Goal: Task Accomplishment & Management: Manage account settings

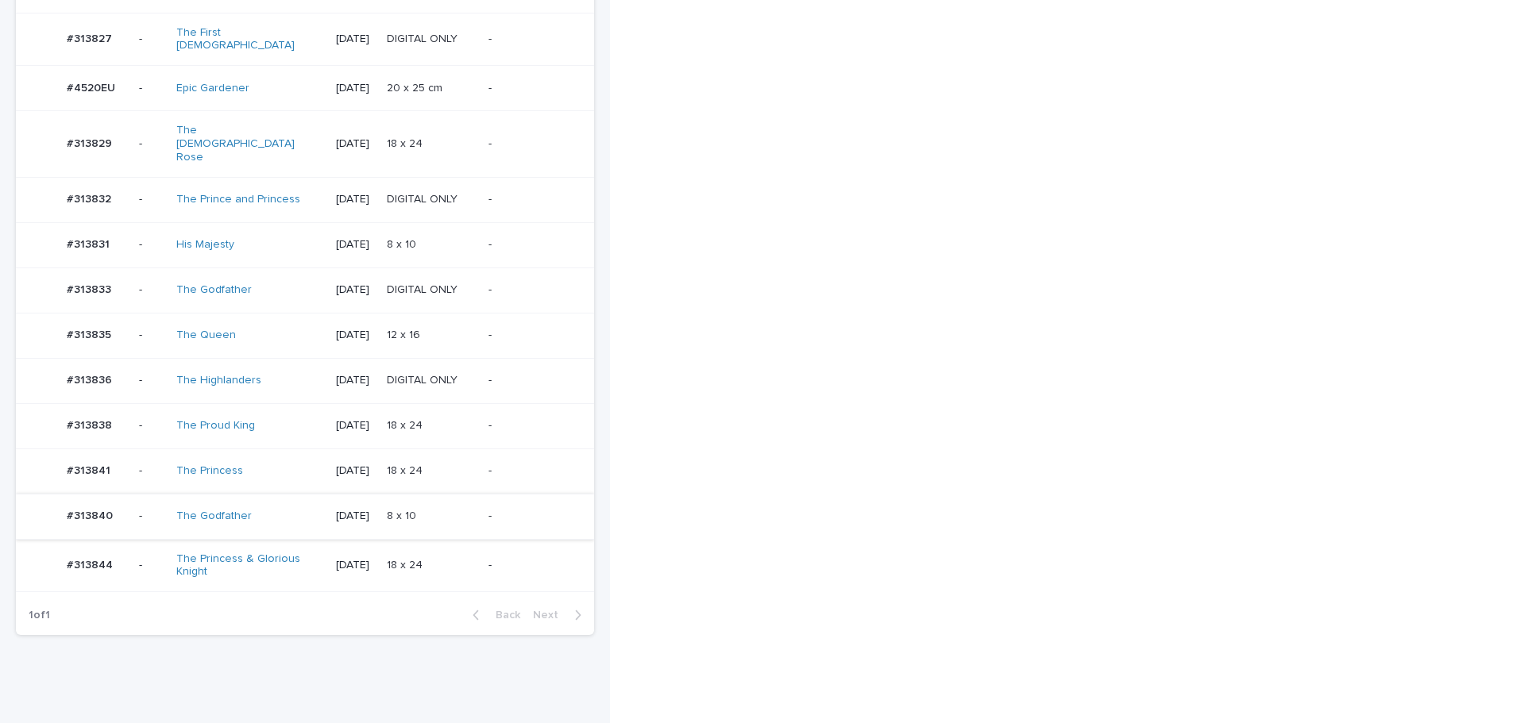
scroll to position [1047, 0]
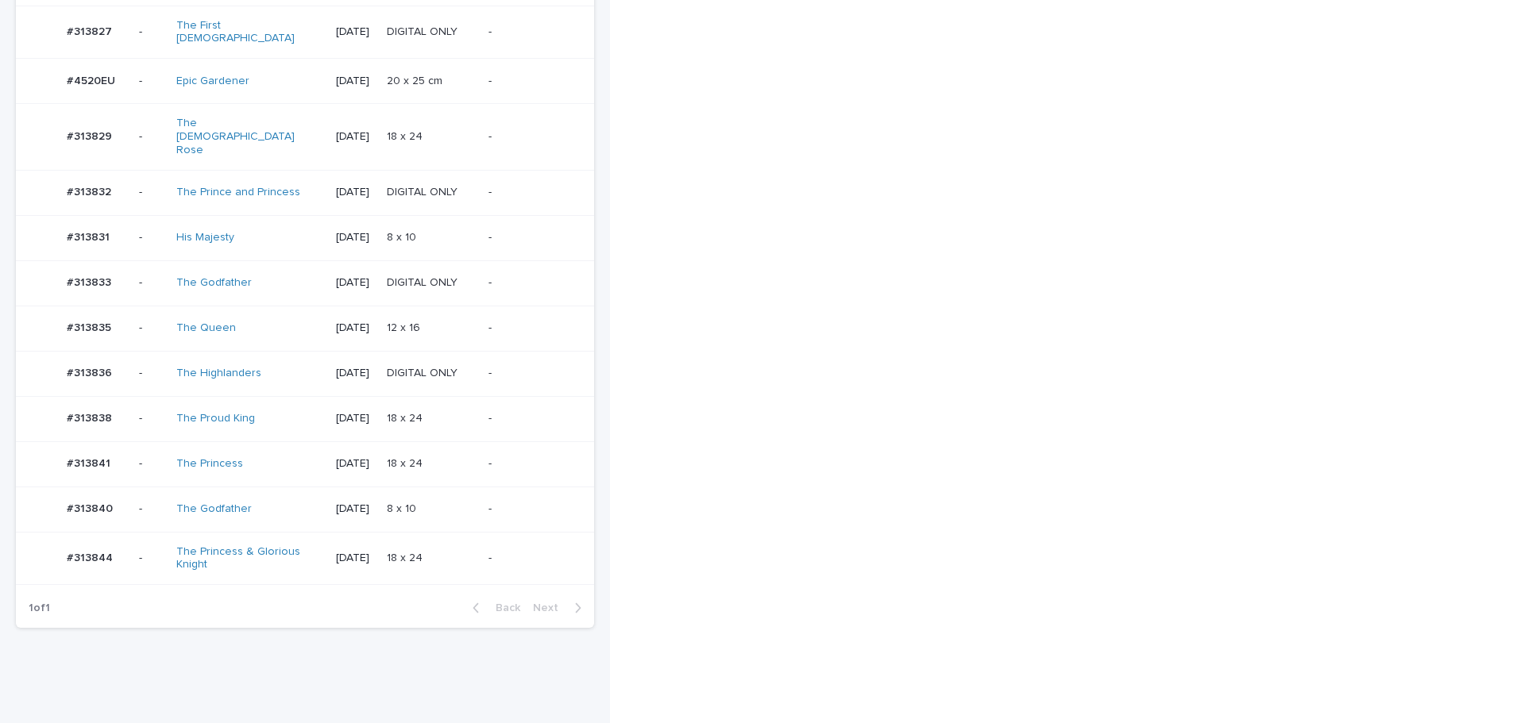
click at [434, 552] on p at bounding box center [431, 559] width 88 height 14
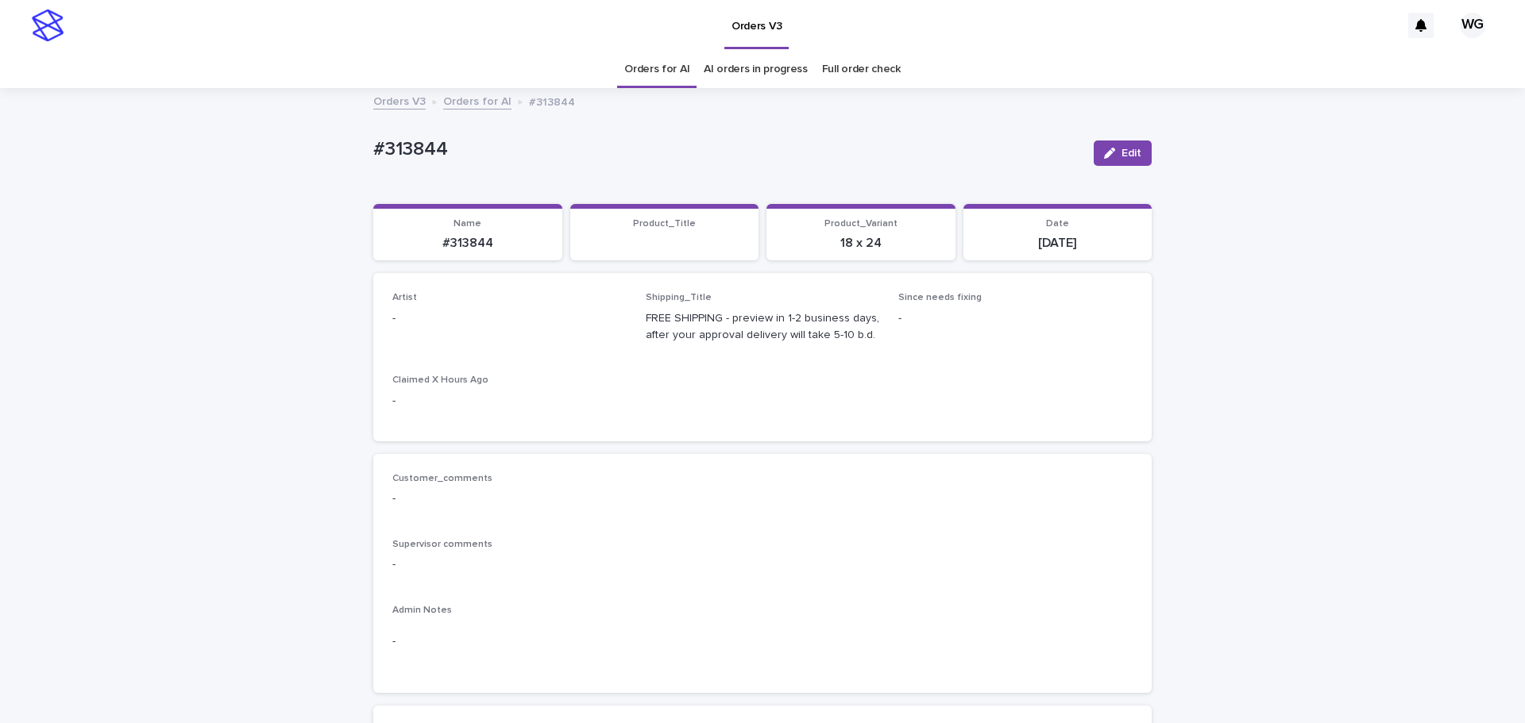
click at [434, 146] on button "Edit" at bounding box center [1123, 153] width 58 height 25
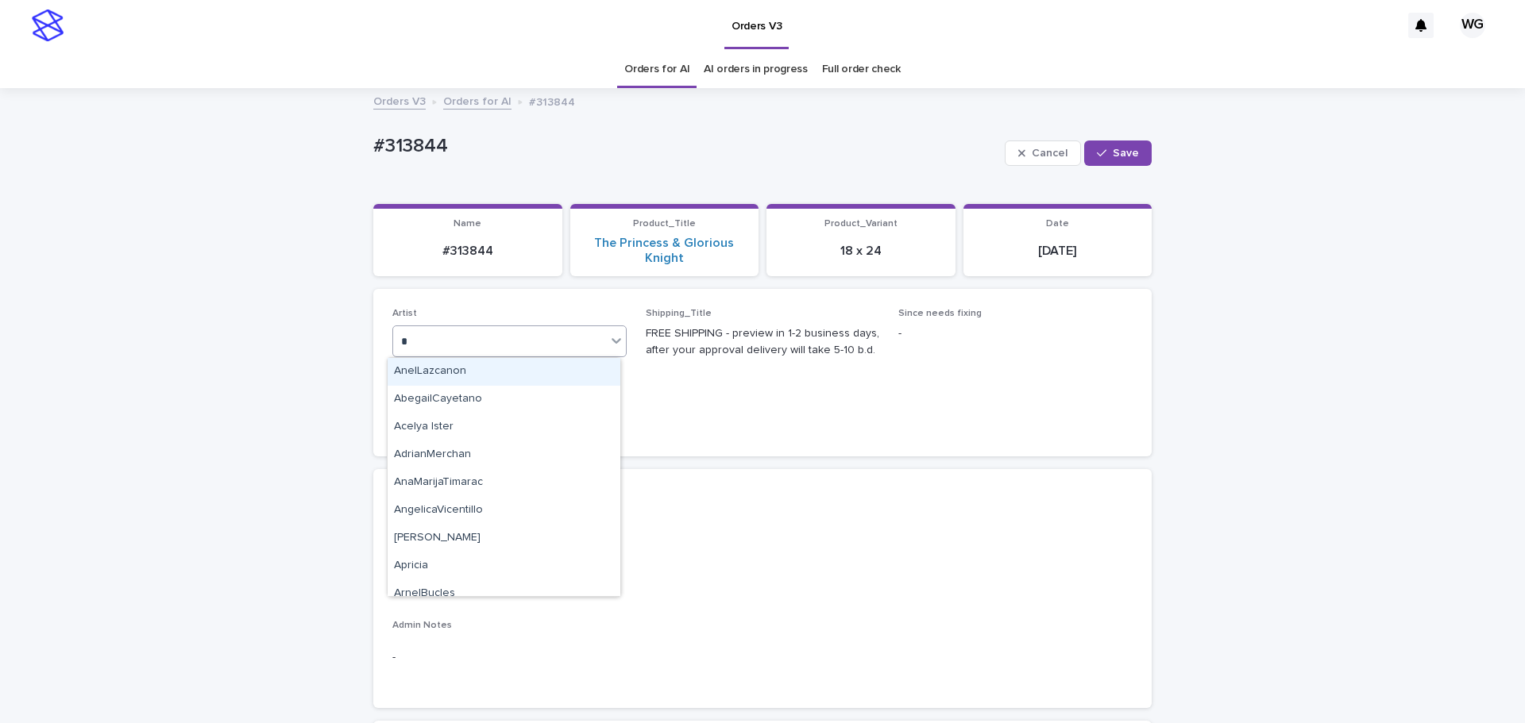
type input "**"
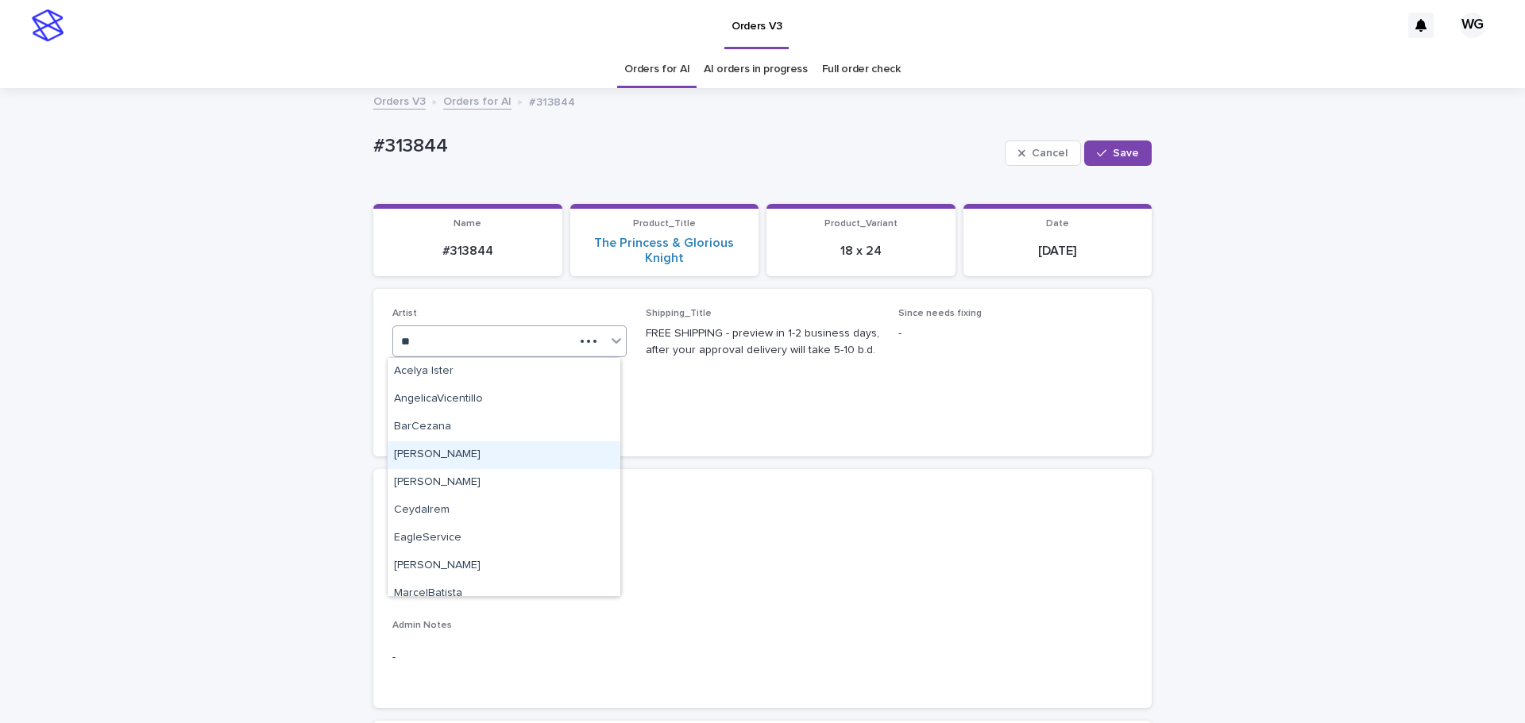
click at [434, 465] on div "Cel Gamora" at bounding box center [504, 456] width 233 height 28
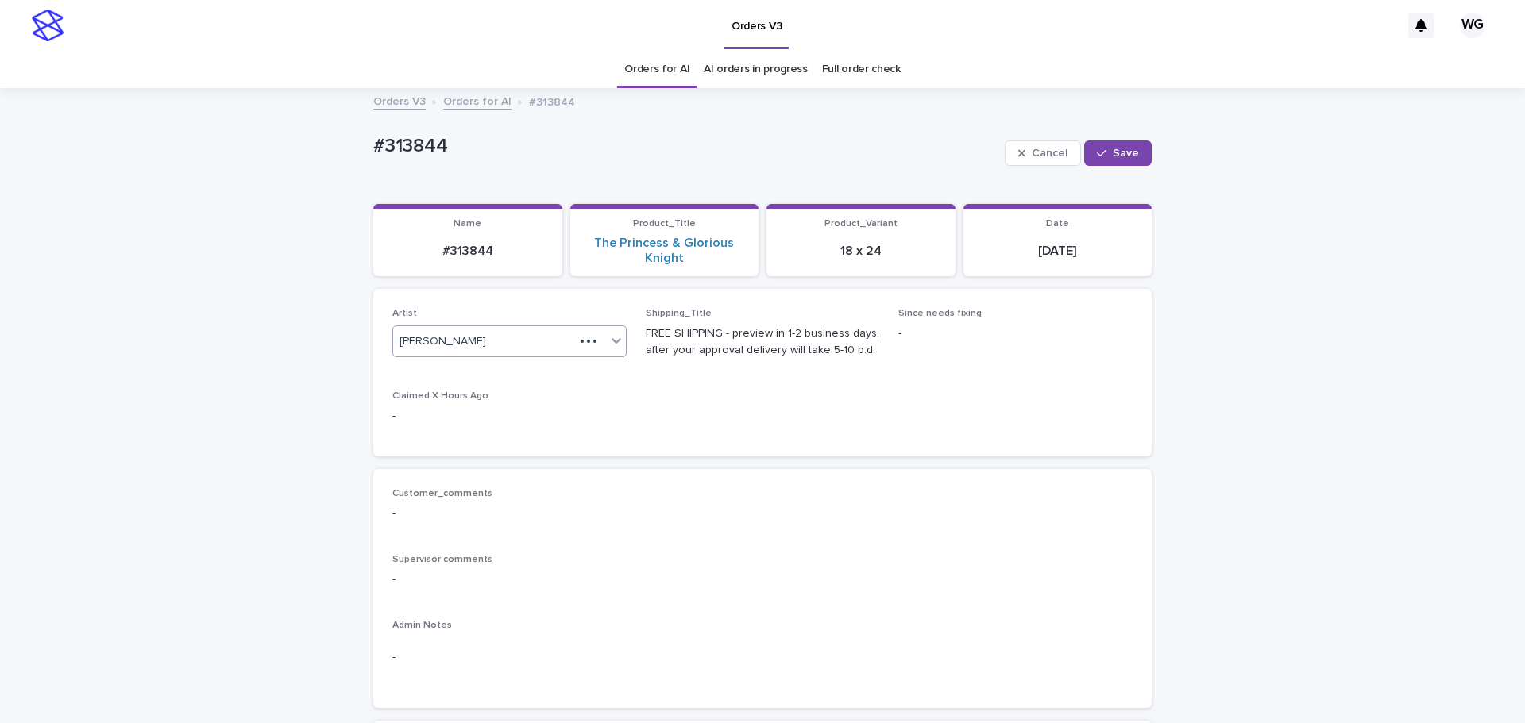
click at [434, 157] on span "Save" at bounding box center [1126, 153] width 26 height 11
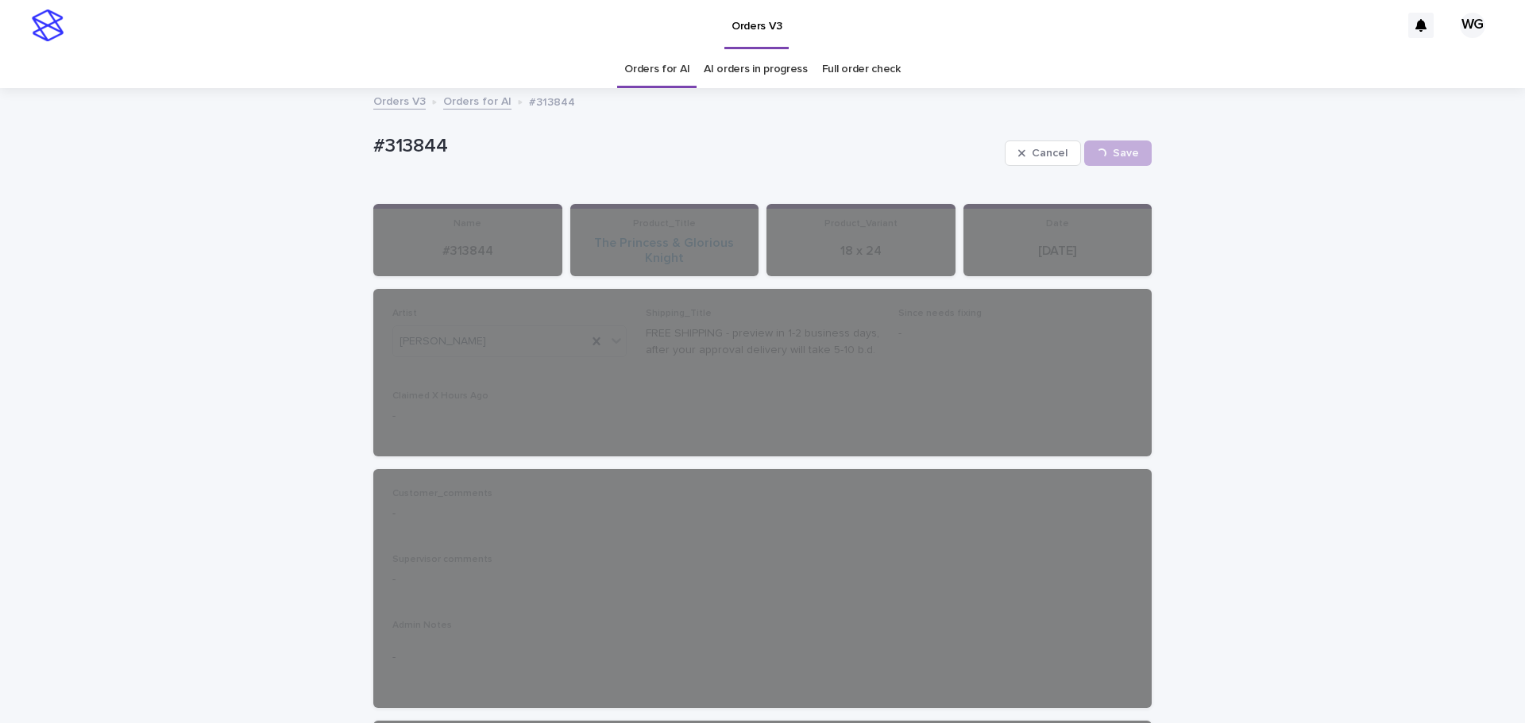
drag, startPoint x: 676, startPoint y: 68, endPoint x: 673, endPoint y: 79, distance: 11.4
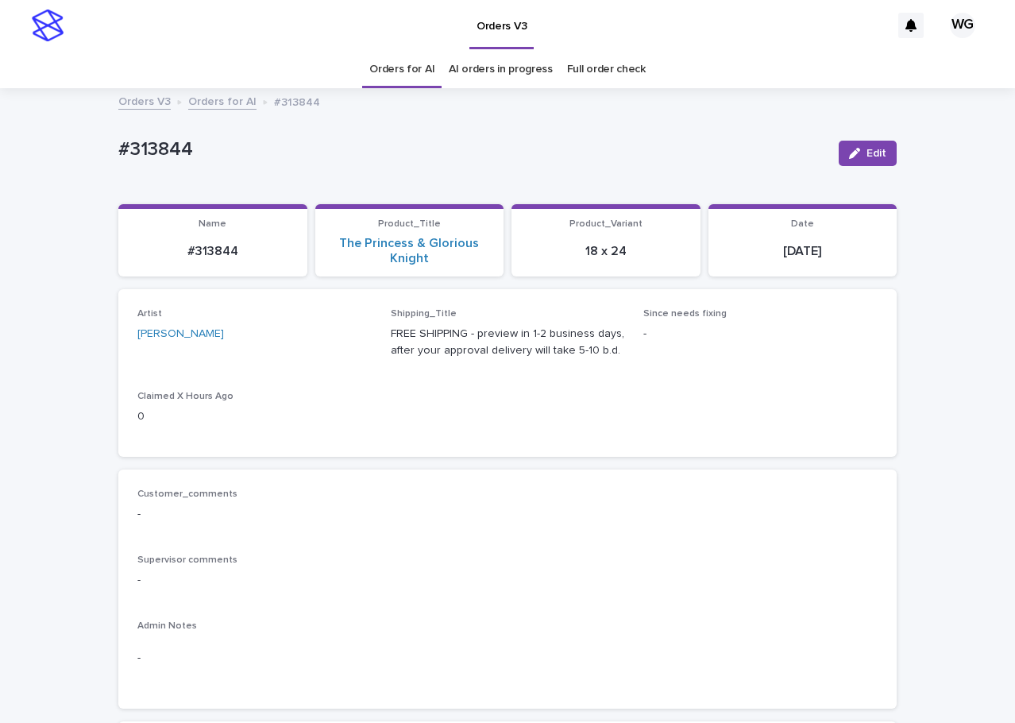
click at [167, 148] on p "#313844" at bounding box center [472, 149] width 708 height 23
copy div "#313844 Edit Sorry, there was an error saving your record. Please try again. Pl…"
click at [167, 148] on p "#313844" at bounding box center [472, 149] width 708 height 23
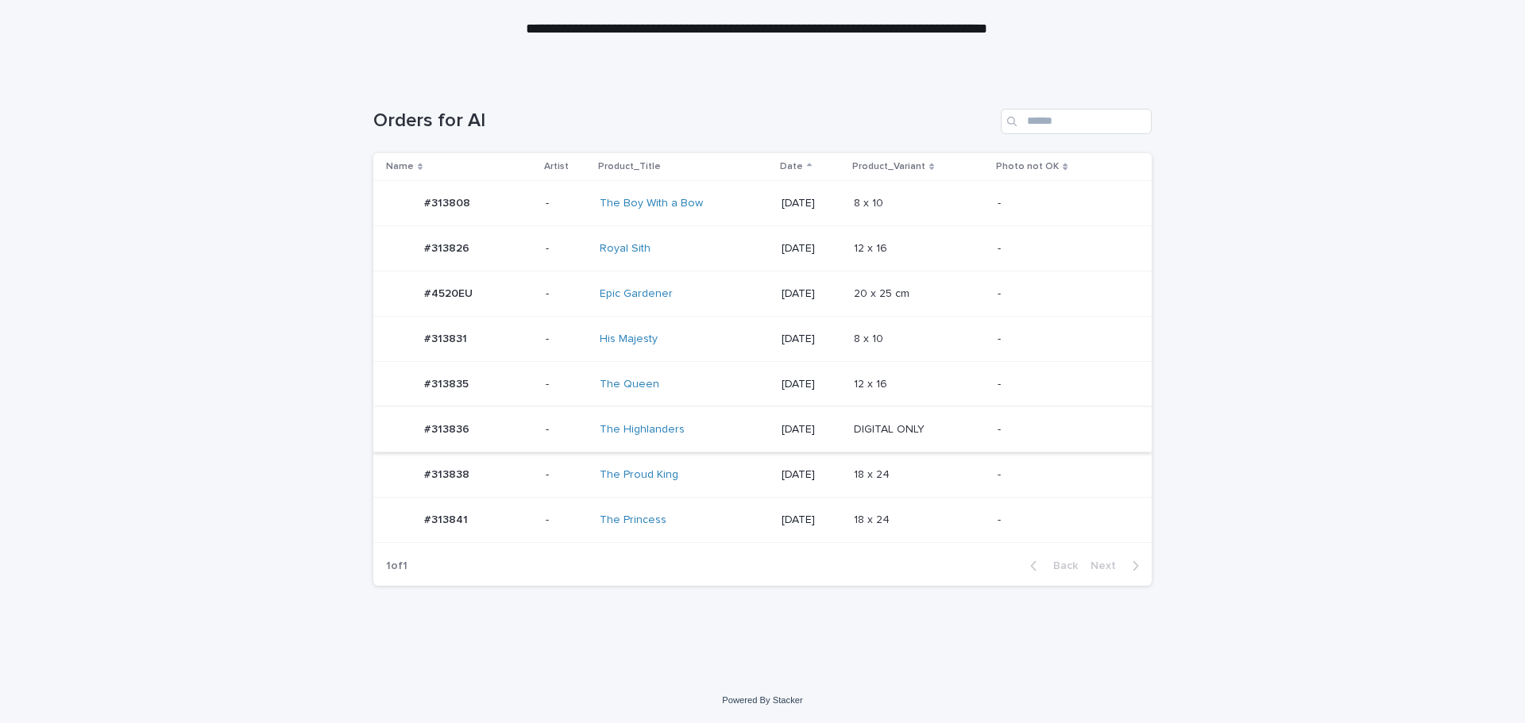
scroll to position [172, 0]
click at [941, 442] on div "DIGITAL ONLY DIGITAL ONLY" at bounding box center [919, 430] width 131 height 26
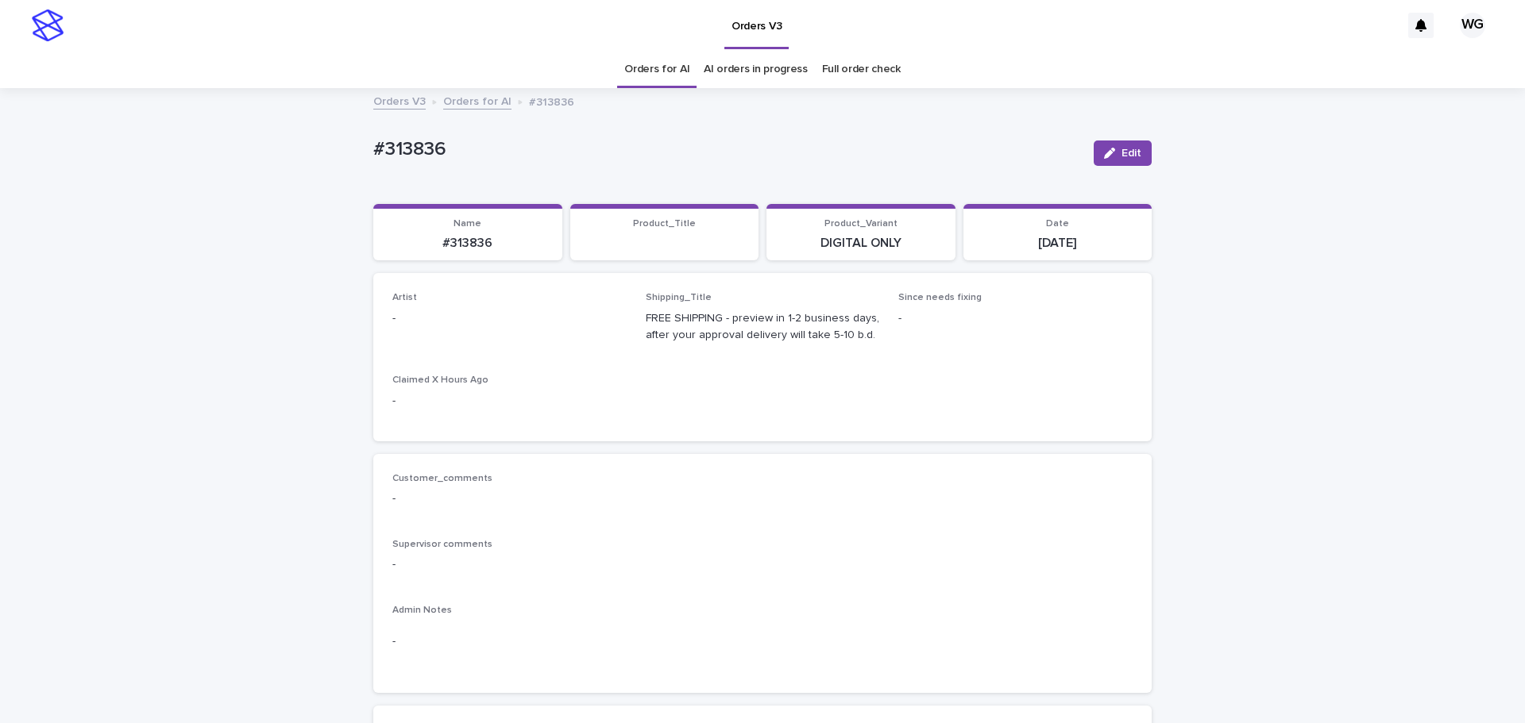
click at [1105, 154] on icon "button" at bounding box center [1109, 153] width 11 height 11
type input "**"
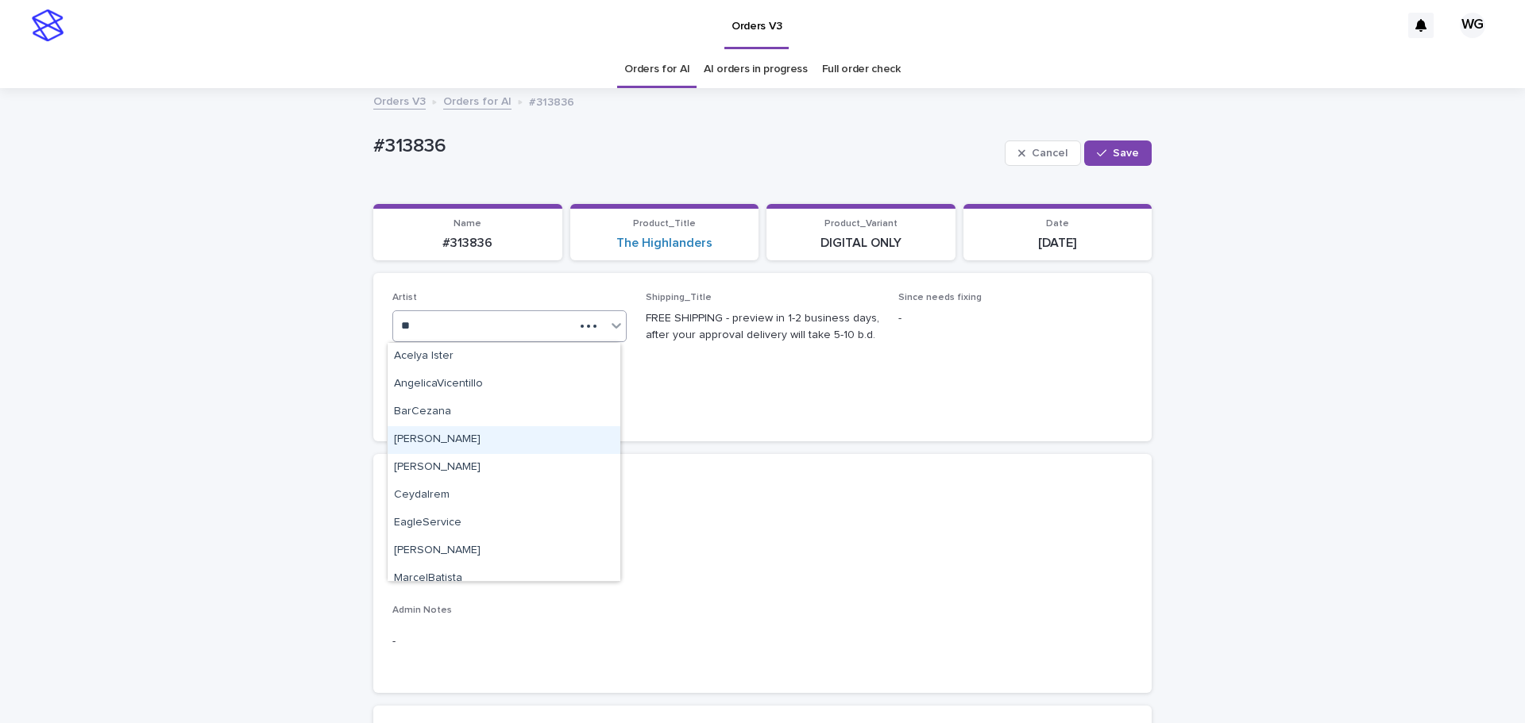
click at [472, 443] on div "Cel Gamora" at bounding box center [504, 440] width 233 height 28
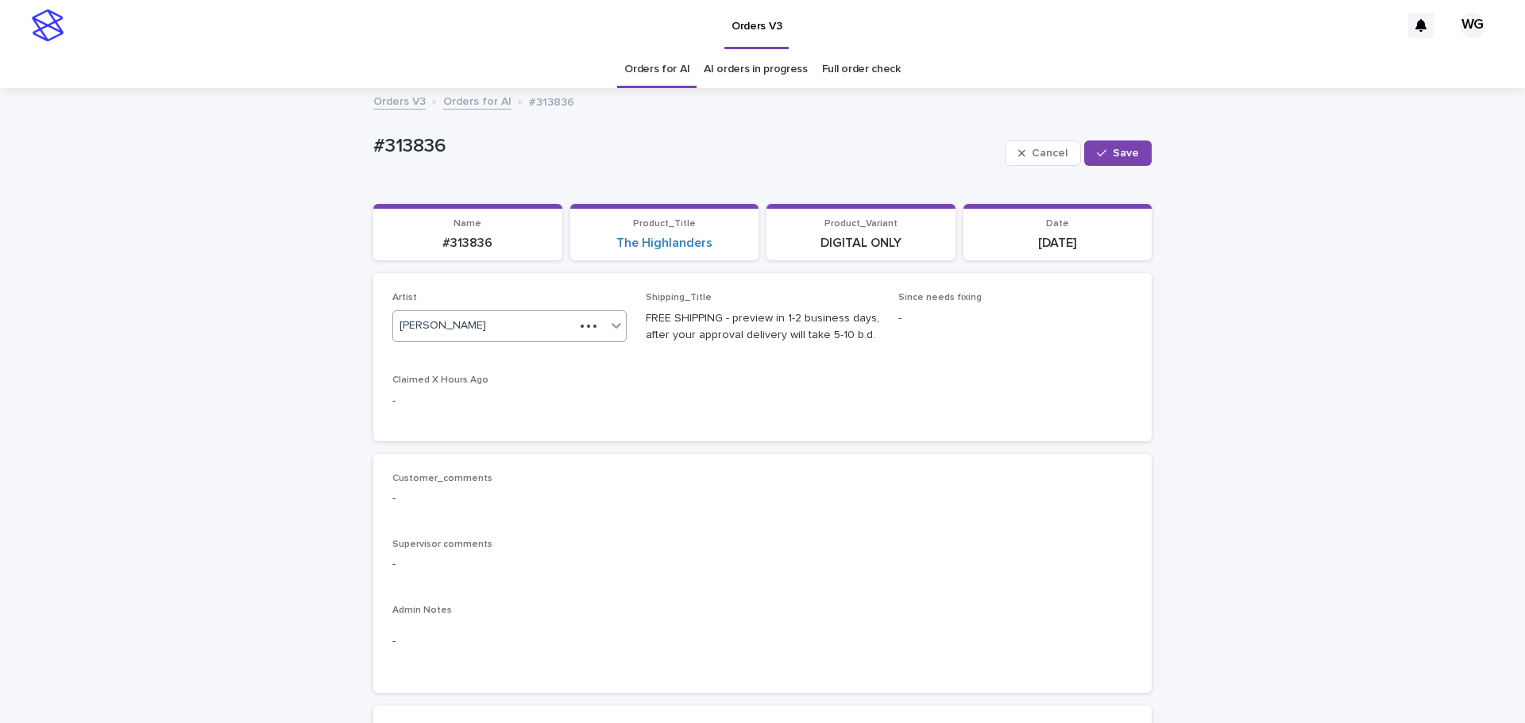
click at [1113, 156] on span "Save" at bounding box center [1126, 153] width 26 height 11
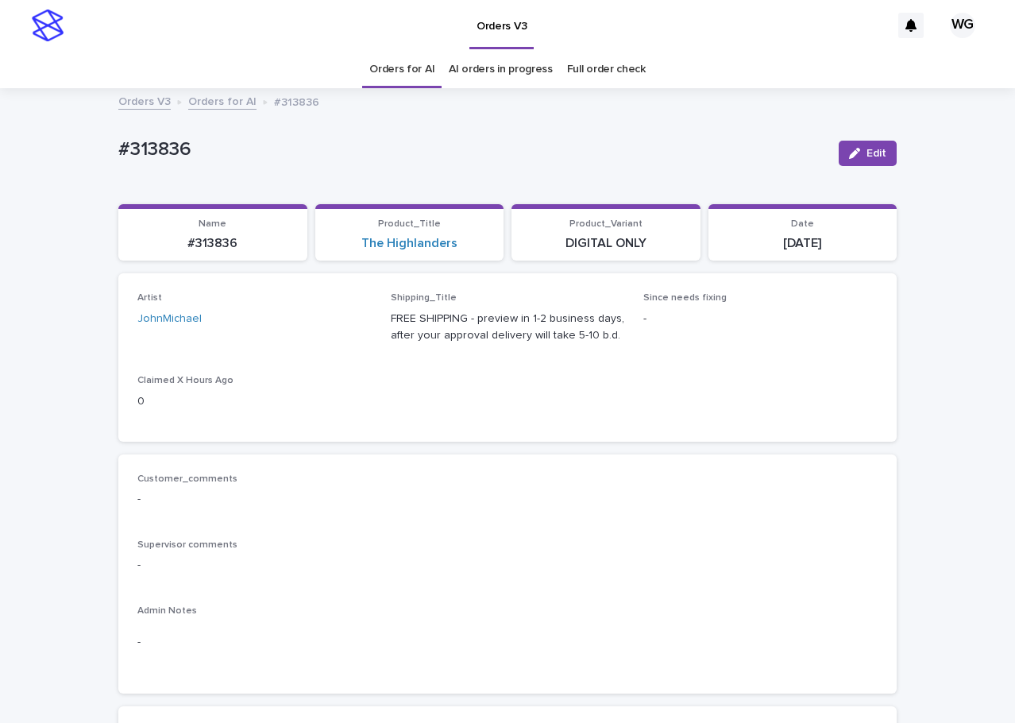
click at [129, 153] on p "#313836" at bounding box center [472, 149] width 708 height 23
copy div "#313836 Edit Sorry, there was an error saving your record. Please try again. Pl…"
click at [129, 153] on p "#313836" at bounding box center [472, 149] width 708 height 23
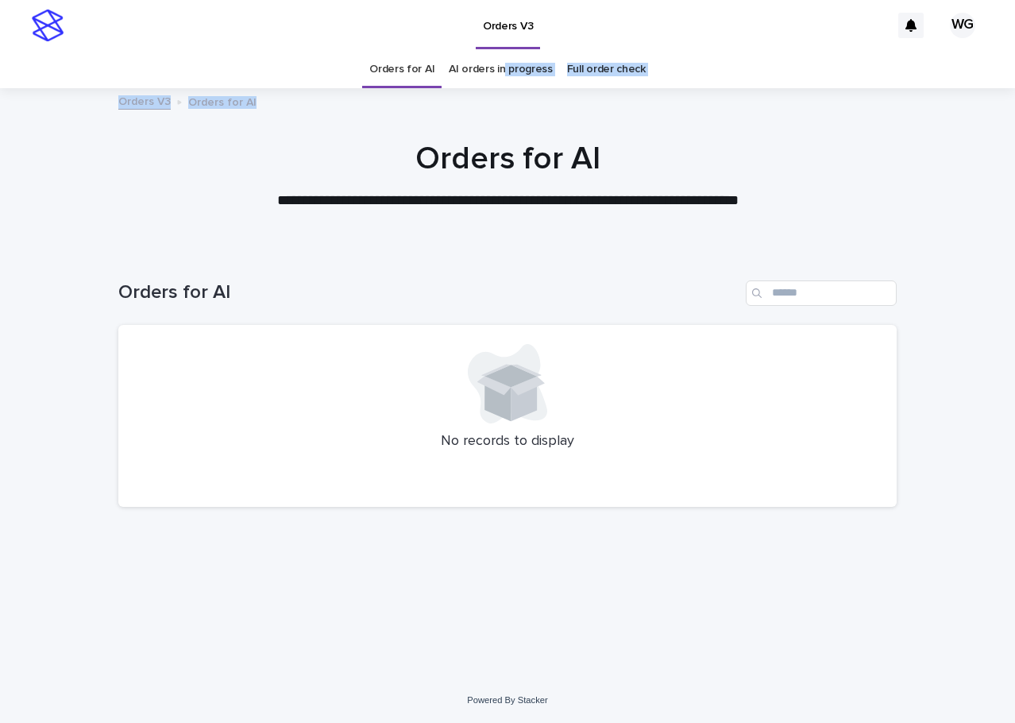
drag, startPoint x: 509, startPoint y: 88, endPoint x: 503, endPoint y: 69, distance: 20.1
click at [503, 69] on div "**********" at bounding box center [507, 361] width 1015 height 723
click at [503, 69] on link "AI orders in progress" at bounding box center [501, 69] width 104 height 37
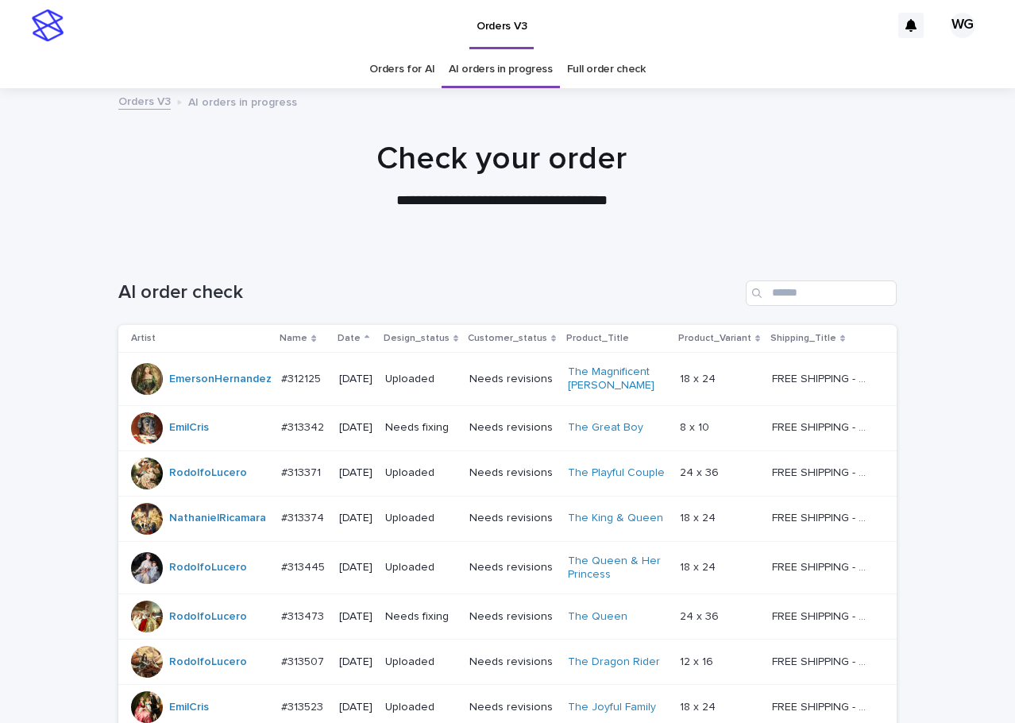
click at [802, 307] on div "AI order check" at bounding box center [507, 287] width 778 height 76
click at [805, 300] on input "Search" at bounding box center [821, 292] width 151 height 25
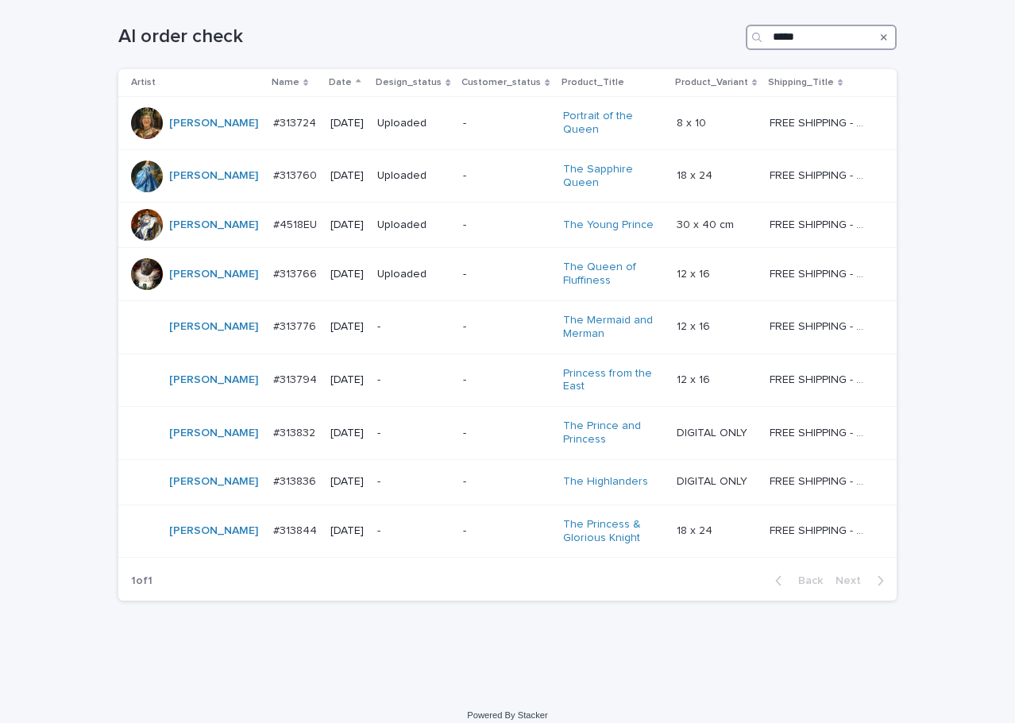
scroll to position [271, 0]
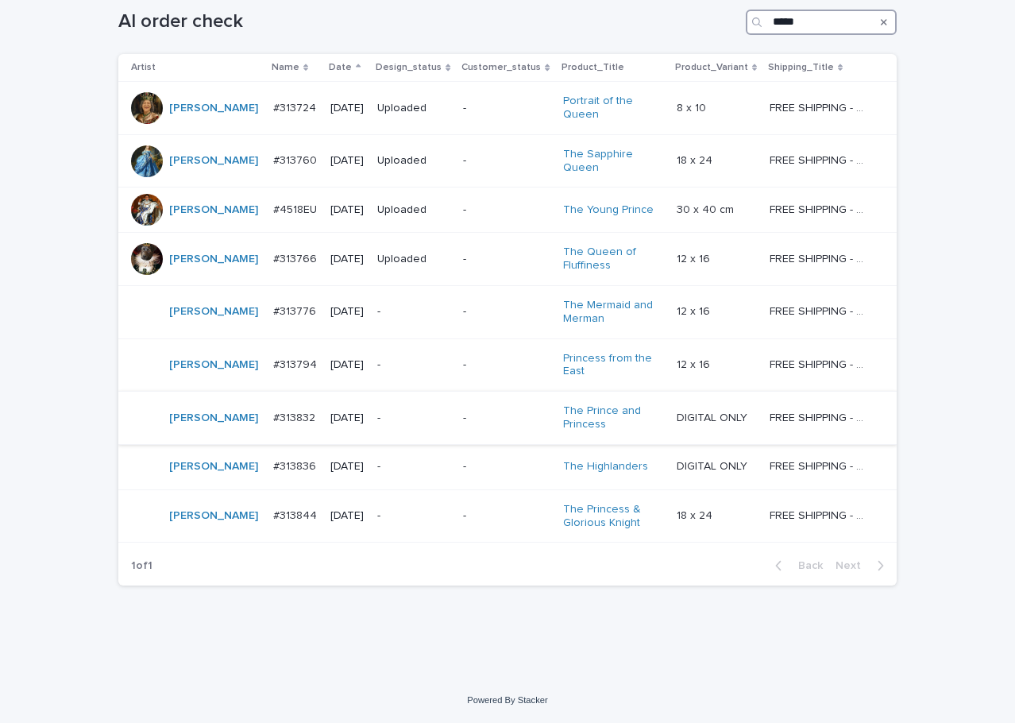
type input "*****"
click at [504, 417] on p "-" at bounding box center [506, 418] width 87 height 14
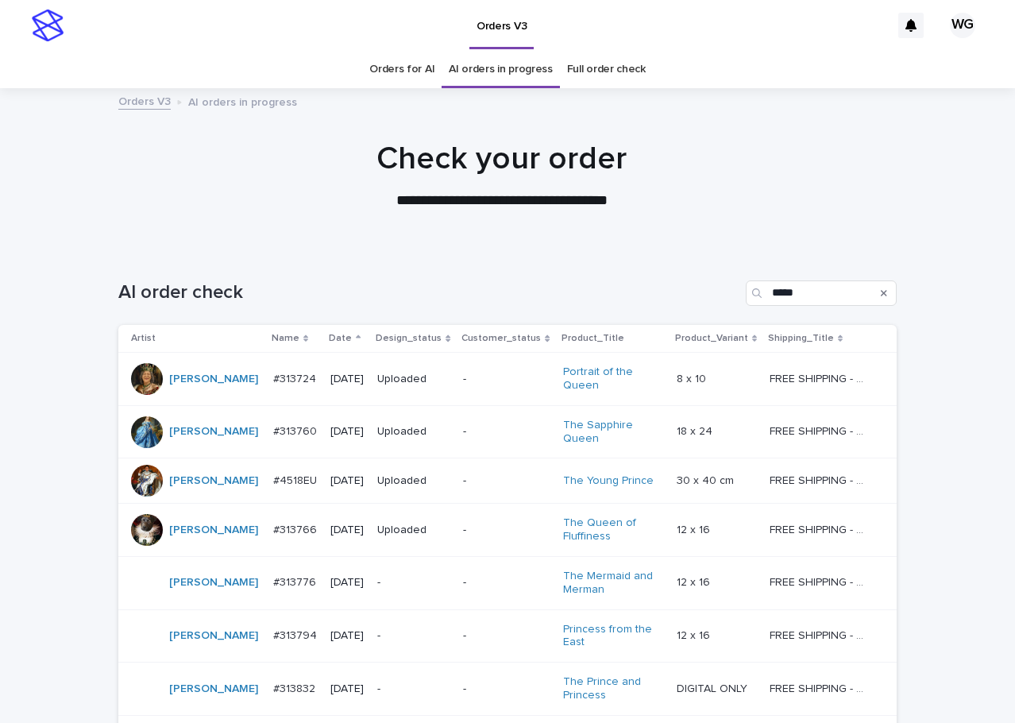
scroll to position [51, 0]
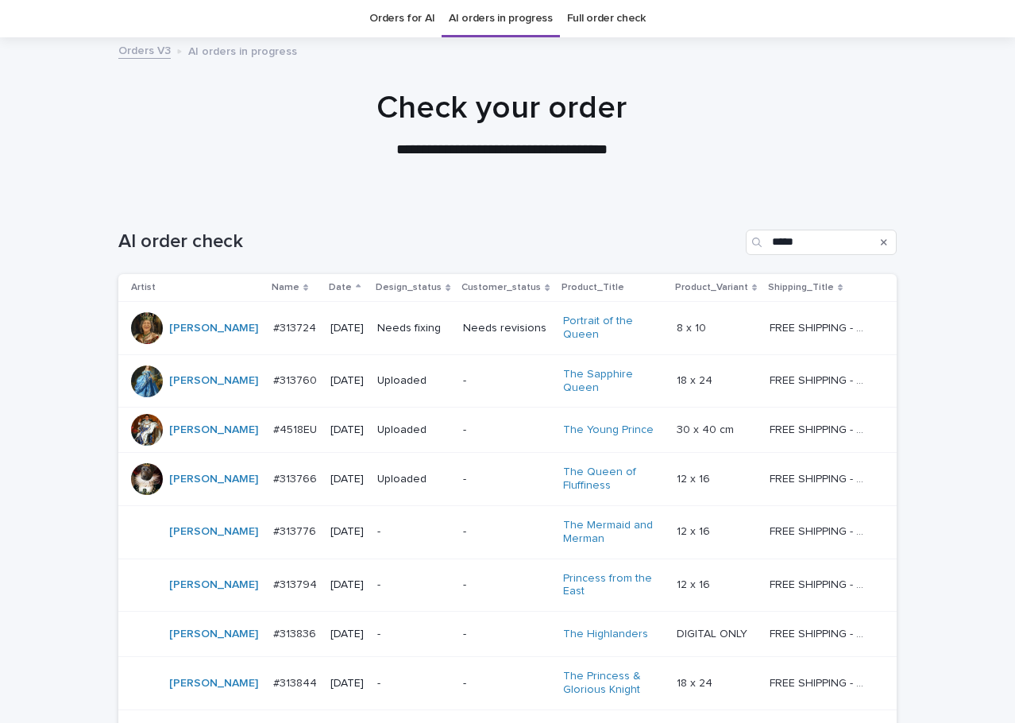
click at [483, 578] on p "-" at bounding box center [506, 585] width 87 height 14
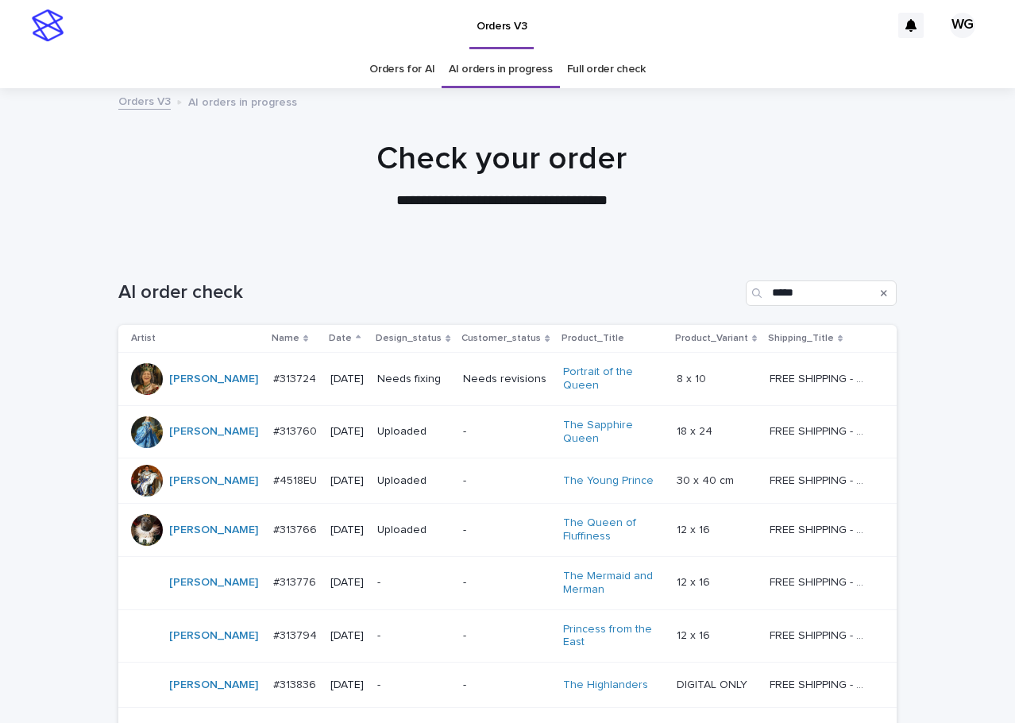
scroll to position [51, 0]
